Goal: Task Accomplishment & Management: Use online tool/utility

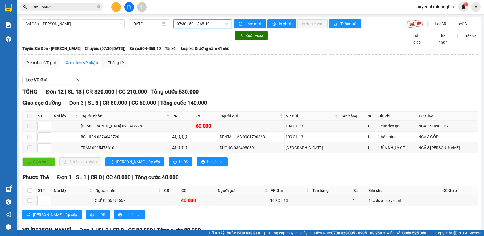
click at [204, 21] on span "07:30 - 50H-368.19" at bounding box center [202, 24] width 51 height 8
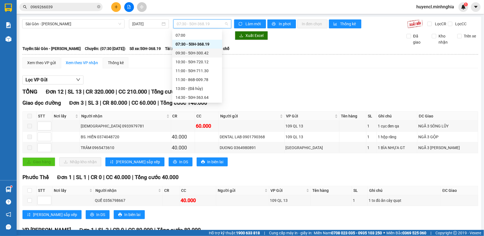
click at [216, 53] on div "09:30 - 50H-300.42" at bounding box center [197, 53] width 50 height 9
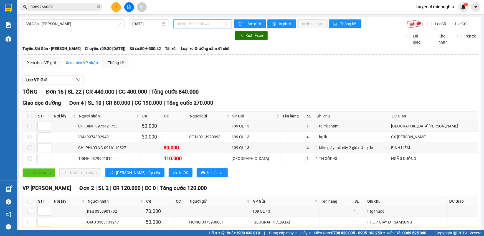
click at [213, 25] on span "09:30 - 50H-300.42" at bounding box center [202, 24] width 51 height 8
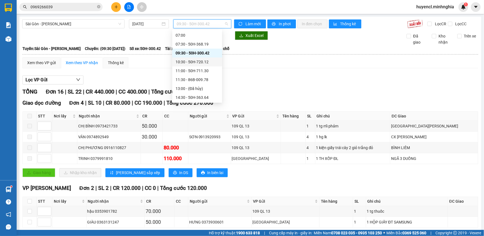
click at [201, 61] on div "10:30 - 50H-720.12" at bounding box center [197, 62] width 43 height 6
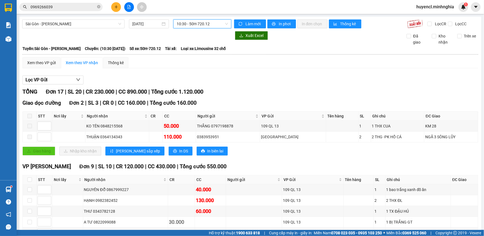
click at [192, 20] on span "10:30 - 50H-720.12" at bounding box center [202, 24] width 51 height 8
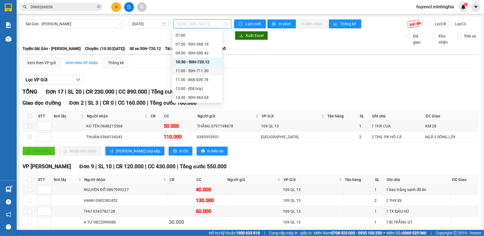
click at [205, 72] on div "11:00 - 50H-711.30" at bounding box center [197, 71] width 43 height 6
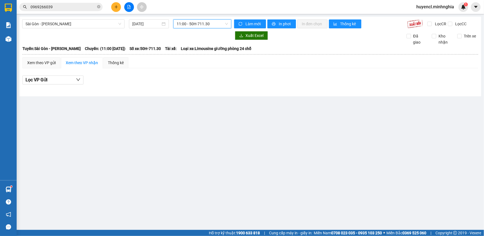
click at [205, 25] on span "11:00 - 50H-711.30" at bounding box center [202, 24] width 51 height 8
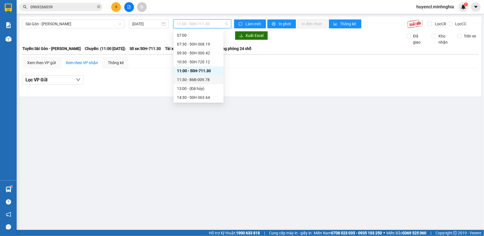
click at [203, 82] on div "11:30 - 86B-009.78" at bounding box center [198, 80] width 43 height 6
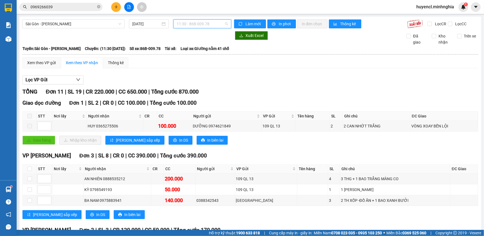
click at [202, 24] on span "11:30 - 86B-009.78" at bounding box center [202, 24] width 51 height 8
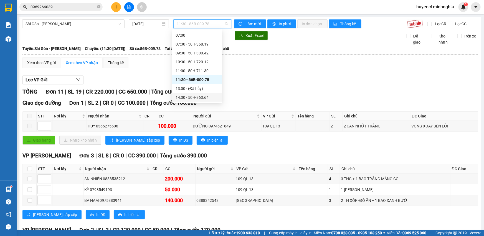
click at [199, 99] on div "14:30 - 50H-363.64" at bounding box center [197, 97] width 43 height 6
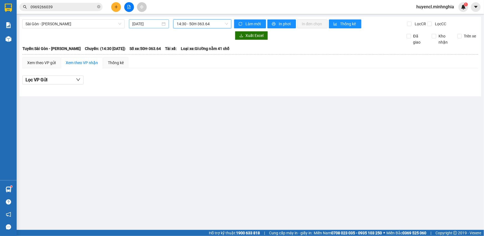
click at [155, 23] on input "[DATE]" at bounding box center [146, 24] width 28 height 6
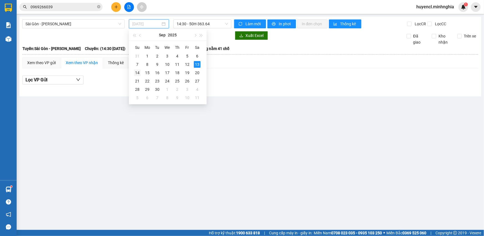
click at [137, 75] on div "14" at bounding box center [137, 72] width 7 height 7
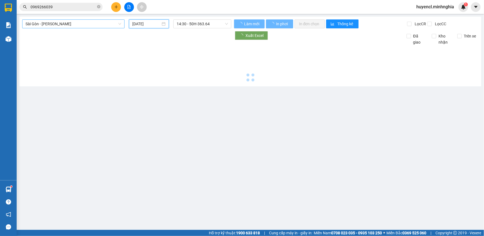
type input "[DATE]"
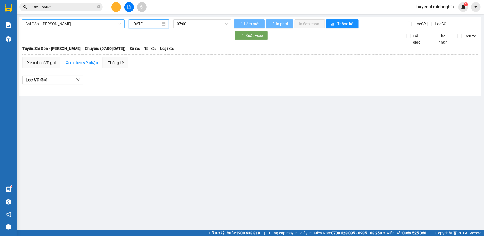
drag, startPoint x: 87, startPoint y: 24, endPoint x: 65, endPoint y: 36, distance: 26.0
click at [87, 24] on span "Sài Gòn - [PERSON_NAME]" at bounding box center [74, 24] width 96 height 8
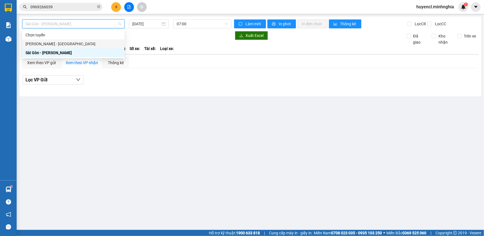
click at [65, 42] on div "[PERSON_NAME] - [GEOGRAPHIC_DATA]" at bounding box center [74, 44] width 96 height 6
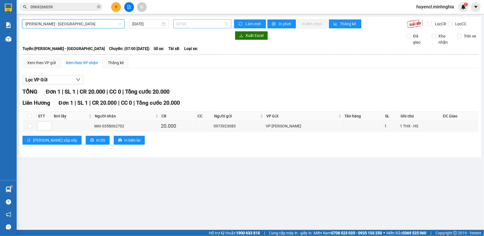
click at [199, 20] on span "07:00" at bounding box center [202, 24] width 51 height 8
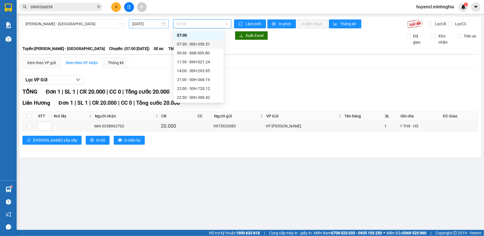
click at [141, 26] on input "[DATE]" at bounding box center [146, 24] width 28 height 6
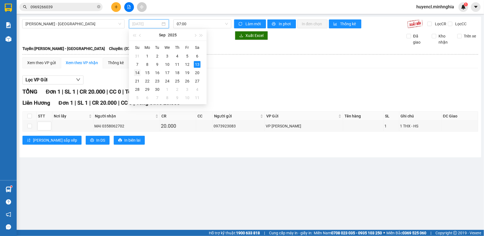
click at [139, 72] on div "14" at bounding box center [137, 72] width 7 height 7
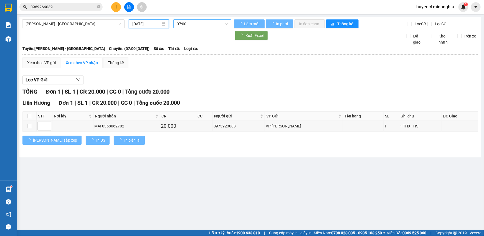
type input "[DATE]"
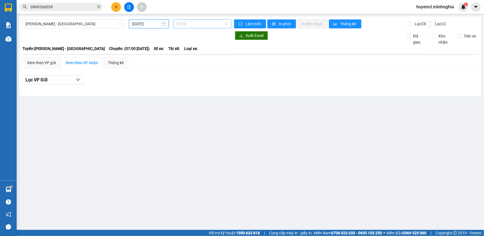
click at [202, 24] on span "07:00" at bounding box center [202, 24] width 51 height 8
click at [109, 28] on span "[PERSON_NAME] - [GEOGRAPHIC_DATA]" at bounding box center [74, 24] width 96 height 8
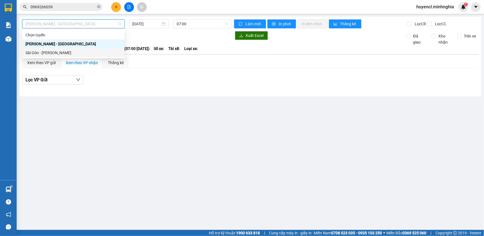
click at [57, 56] on div "Sài Gòn - [PERSON_NAME]" at bounding box center [73, 52] width 102 height 9
type input "[DATE]"
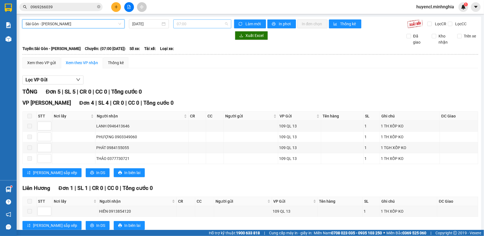
click at [199, 24] on span "07:00" at bounding box center [202, 24] width 51 height 8
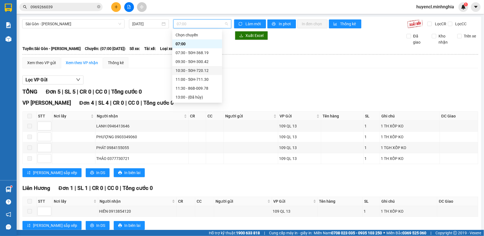
scroll to position [53, 0]
